Goal: Task Accomplishment & Management: Use online tool/utility

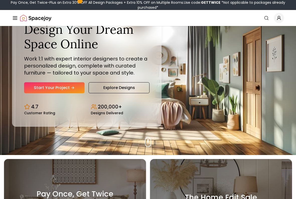
click at [74, 88] on icon "Hero section" at bounding box center [73, 88] width 4 height 4
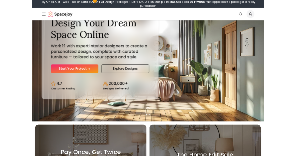
scroll to position [70, 0]
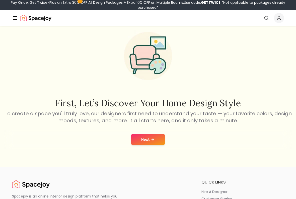
scroll to position [18, 0]
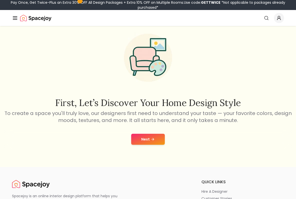
click at [151, 138] on icon at bounding box center [153, 140] width 4 height 4
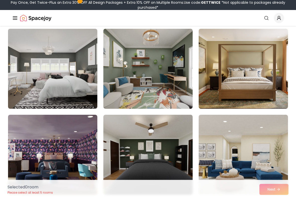
scroll to position [212, 0]
click at [174, 146] on img at bounding box center [147, 155] width 89 height 80
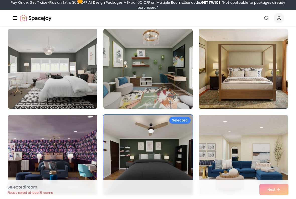
click at [276, 156] on div "Selected 1 room Please select at least 5 rooms Next" at bounding box center [148, 189] width 289 height 19
click at [139, 135] on img at bounding box center [147, 155] width 89 height 80
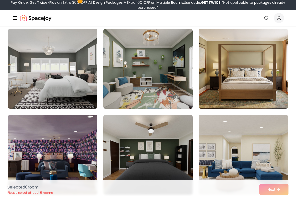
click at [143, 140] on img at bounding box center [147, 155] width 89 height 80
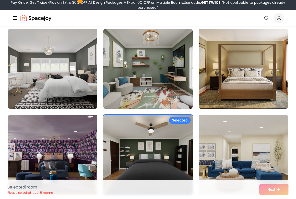
click at [85, 91] on img at bounding box center [52, 69] width 89 height 80
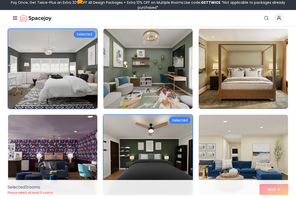
click at [274, 90] on img at bounding box center [242, 69] width 89 height 80
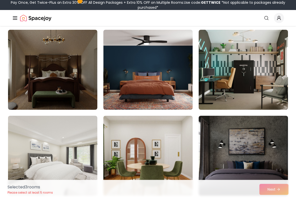
scroll to position [383, 0]
click at [152, 65] on img at bounding box center [147, 70] width 89 height 80
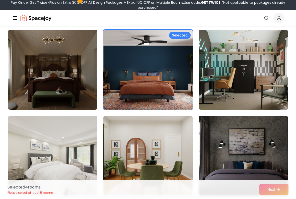
click at [76, 93] on img at bounding box center [52, 70] width 89 height 80
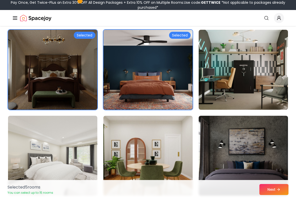
click at [92, 156] on img at bounding box center [52, 156] width 89 height 80
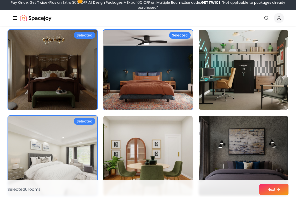
click at [279, 156] on icon at bounding box center [278, 190] width 1 height 2
